Goal: Information Seeking & Learning: Learn about a topic

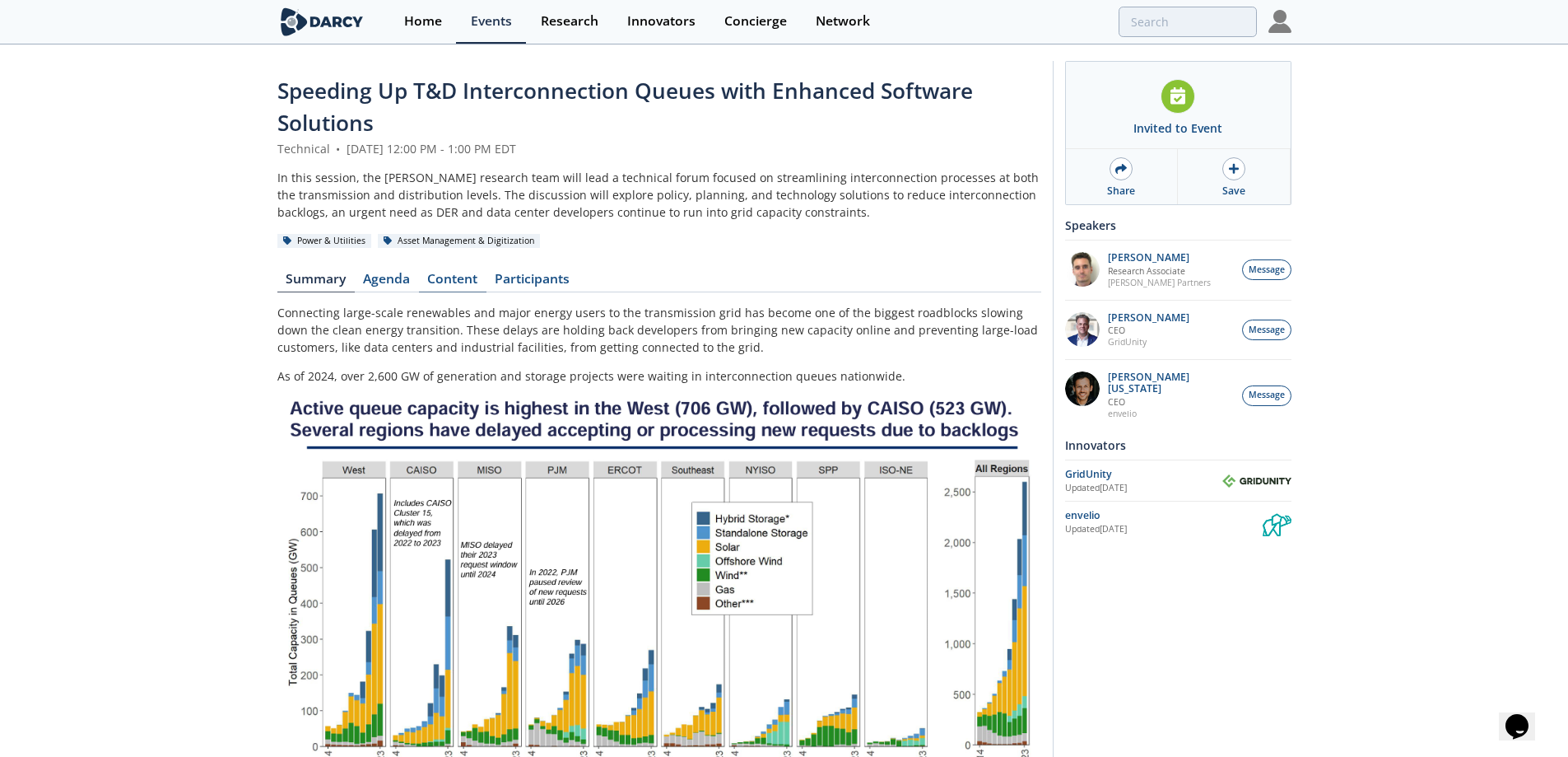
click at [451, 280] on link "Content" at bounding box center [453, 283] width 68 height 20
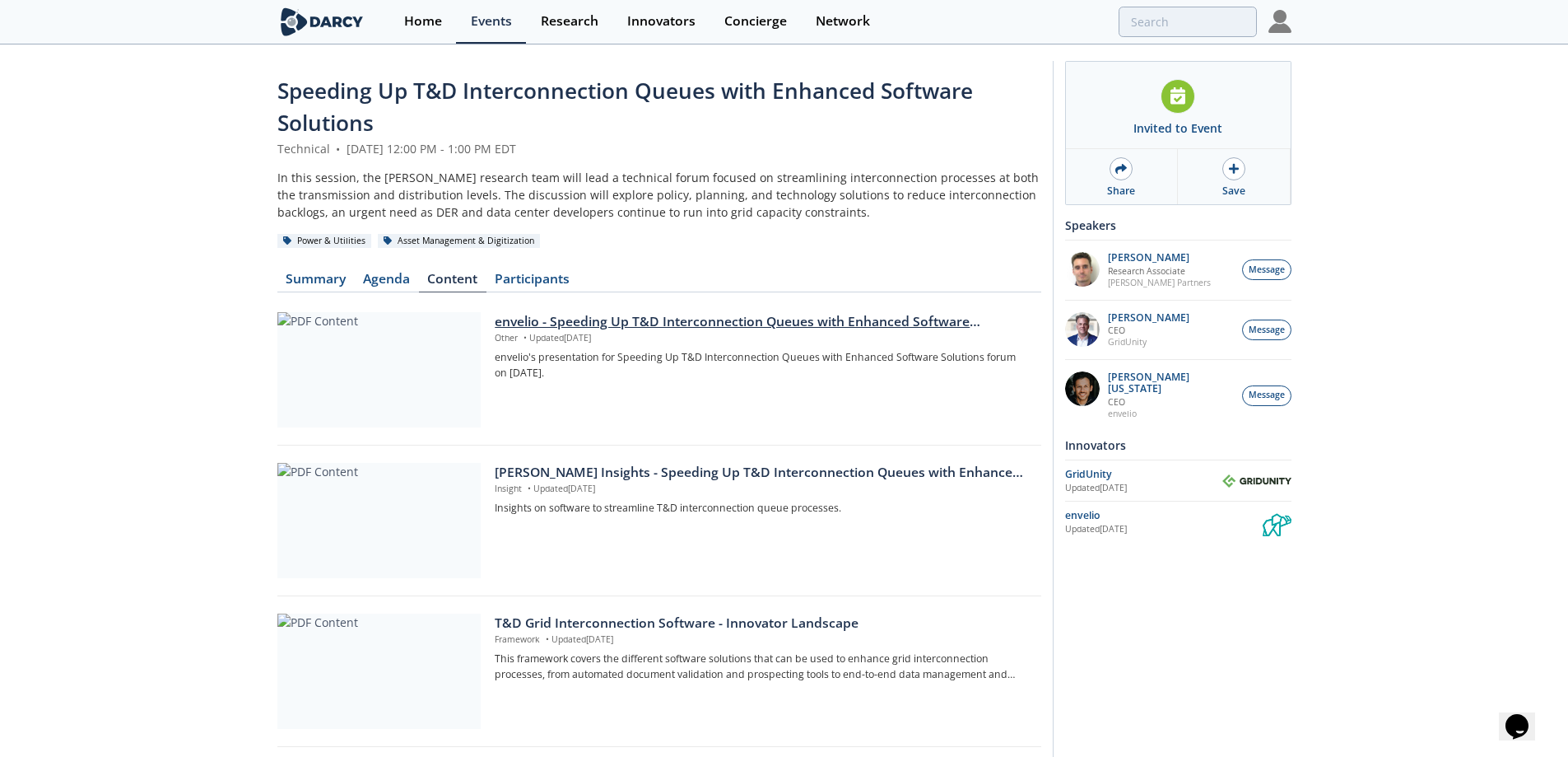
click at [378, 334] on div at bounding box center [379, 369] width 203 height 115
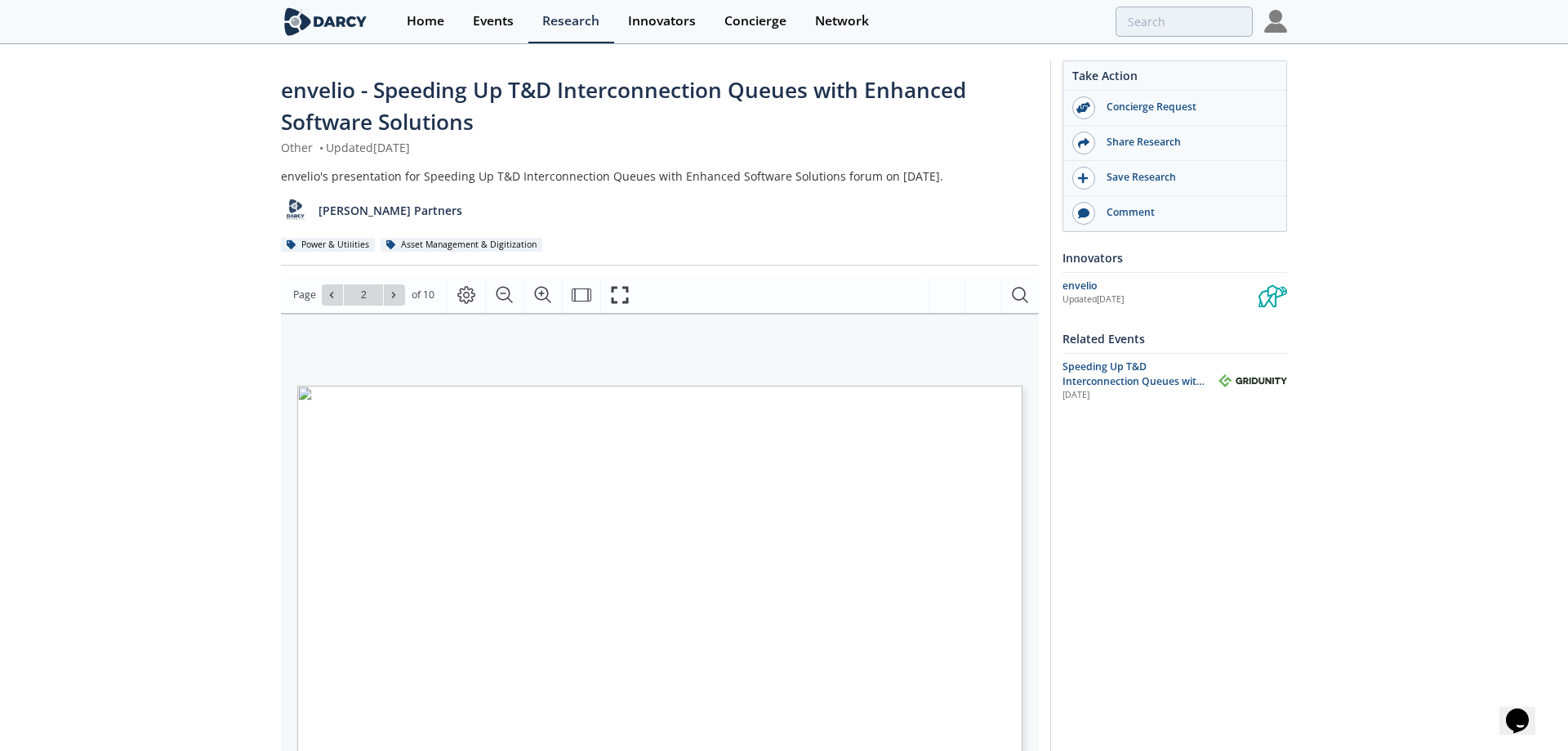
type input "3"
type input "4"
type input "5"
type input "10"
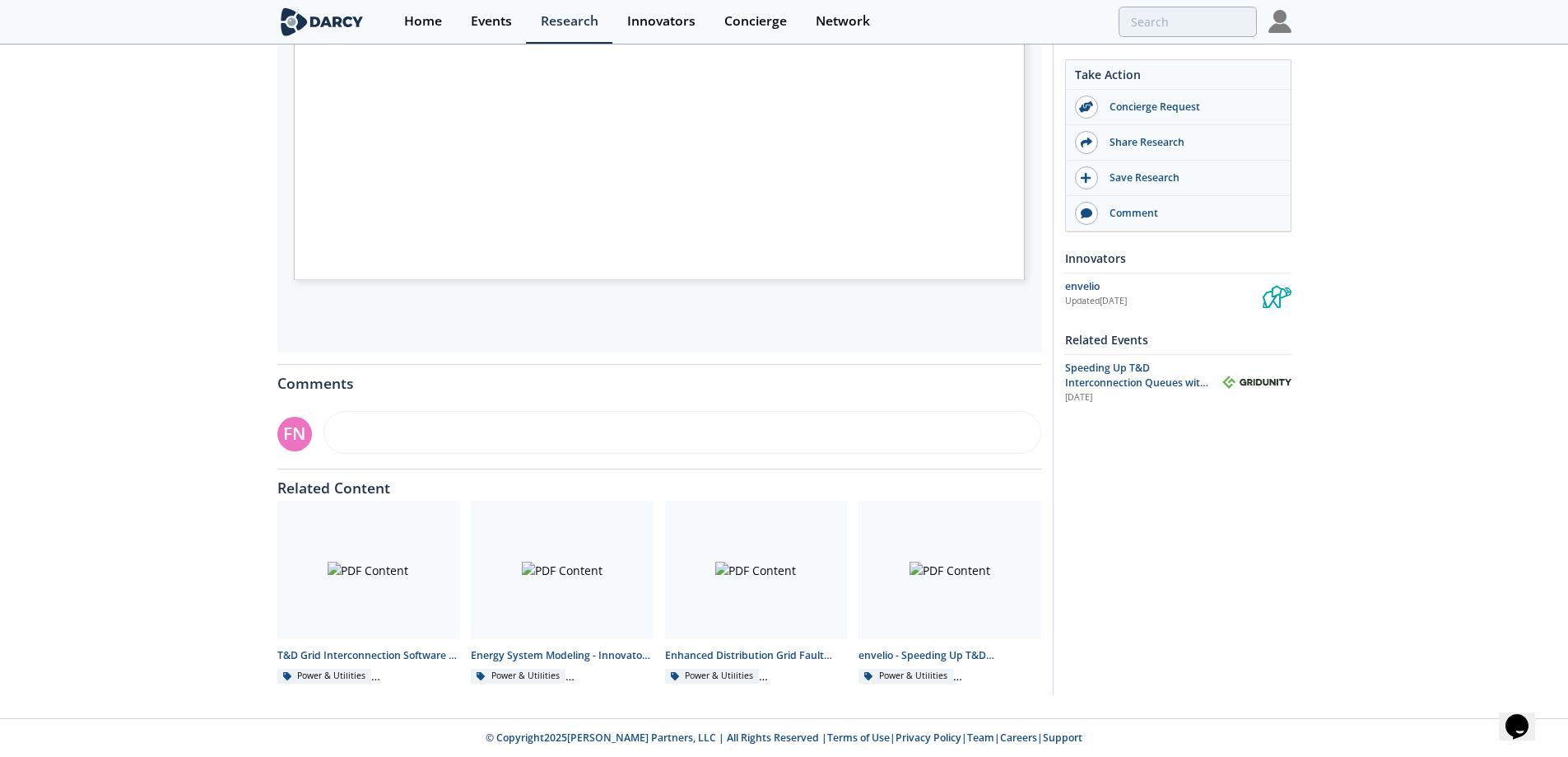
scroll to position [108, 0]
